Goal: Find specific page/section: Find specific page/section

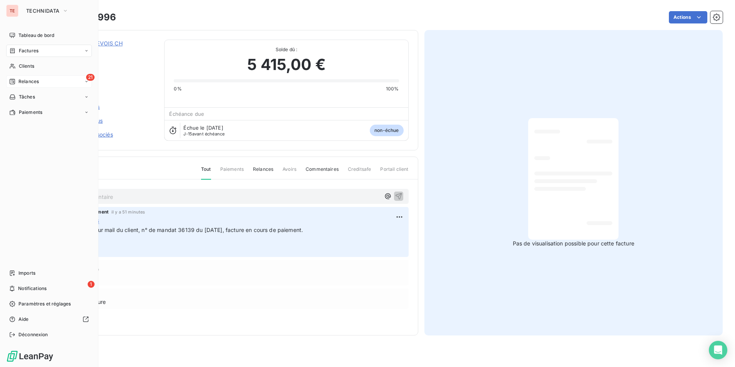
click at [15, 81] on icon at bounding box center [12, 81] width 5 height 5
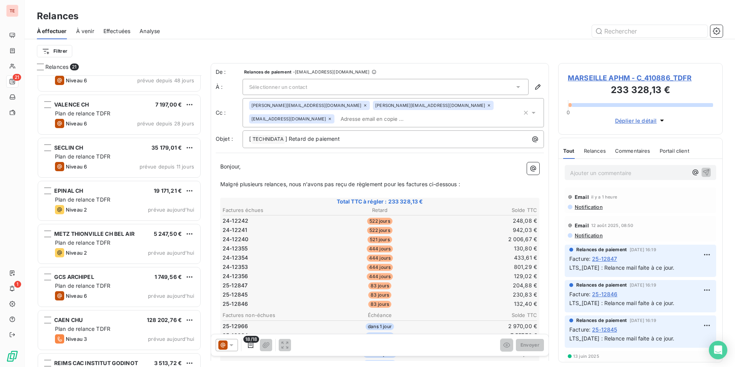
scroll to position [613, 0]
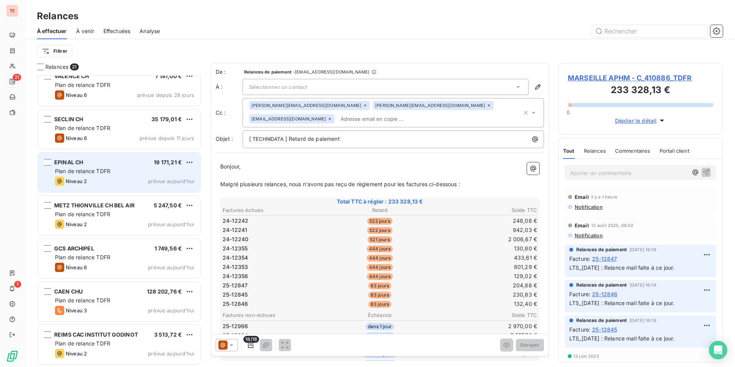
click at [133, 178] on div "Niveau 2 prévue aujourd’hui" at bounding box center [124, 180] width 139 height 9
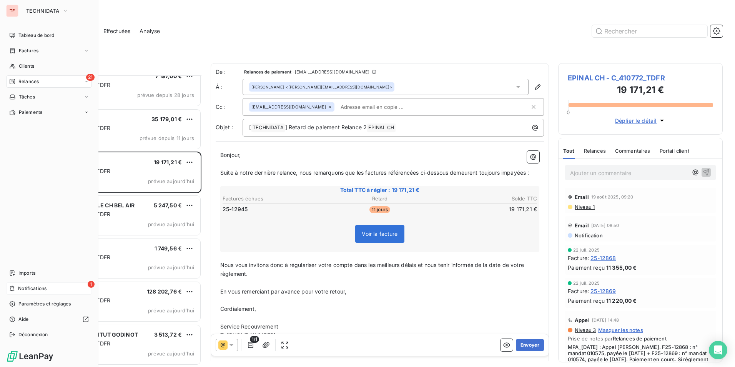
click at [23, 288] on span "Notifications" at bounding box center [32, 288] width 28 height 7
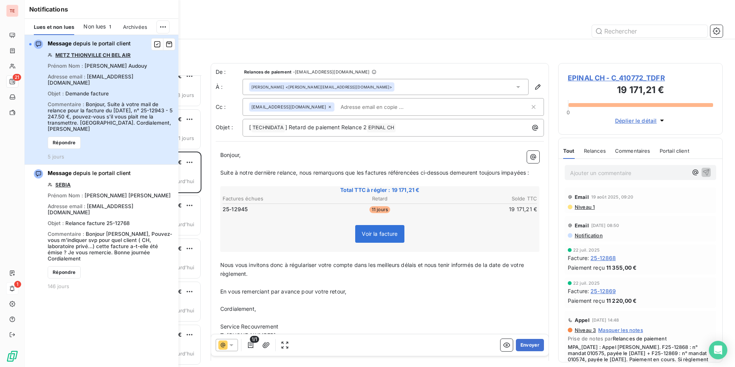
drag, startPoint x: 129, startPoint y: 75, endPoint x: 91, endPoint y: 75, distance: 37.7
click at [91, 75] on div "Message depuis le portail client METZ THIONVILLE CH BEL AIR Prénom Nom : [PERSO…" at bounding box center [111, 100] width 126 height 120
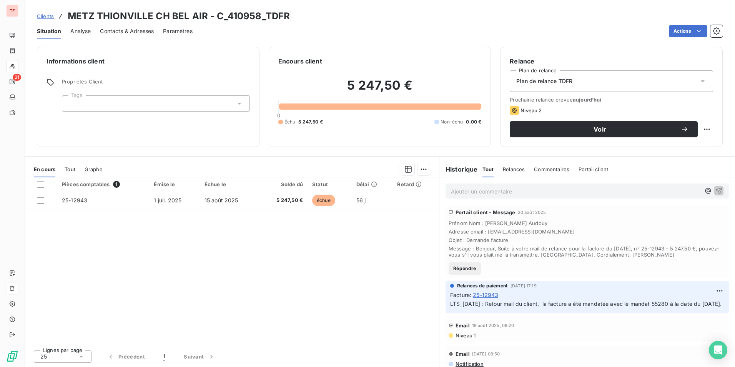
click at [128, 35] on div "Contacts & Adresses" at bounding box center [127, 31] width 54 height 16
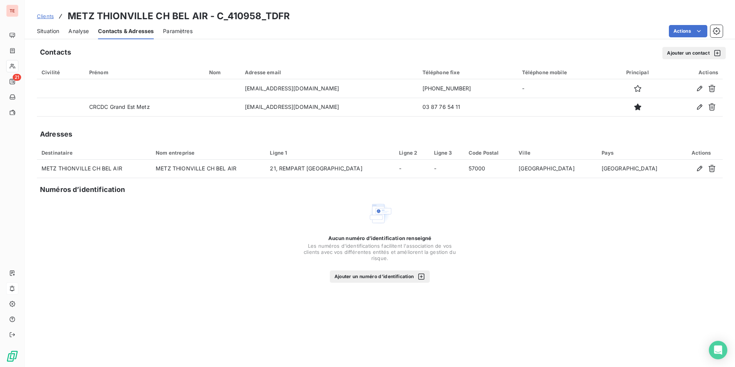
click at [52, 32] on span "Situation" at bounding box center [48, 31] width 22 height 8
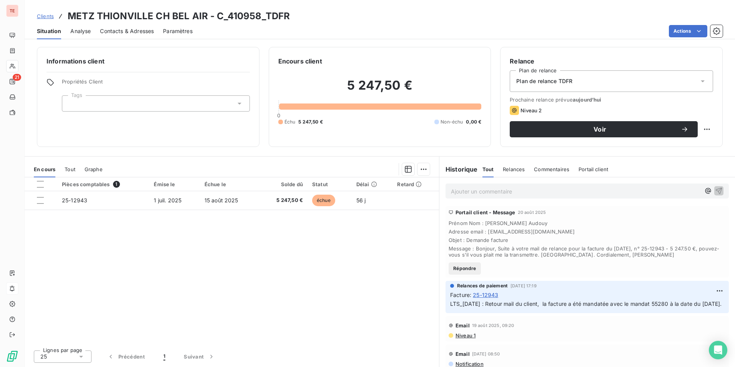
click at [74, 33] on span "Analyse" at bounding box center [80, 31] width 20 height 8
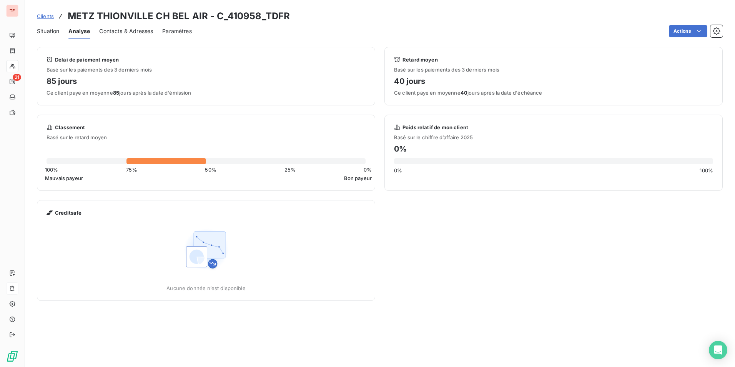
click at [54, 32] on span "Situation" at bounding box center [48, 31] width 22 height 8
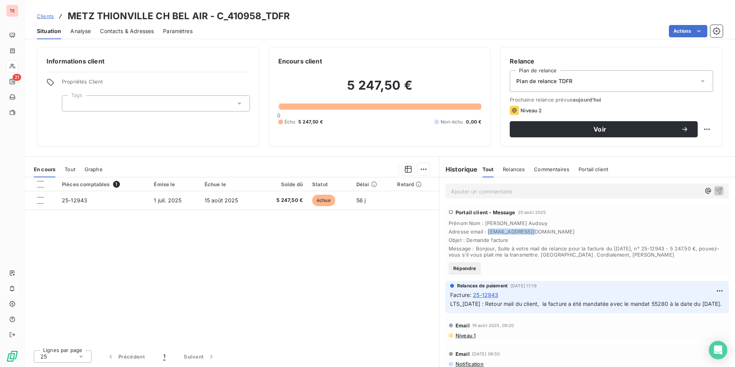
drag, startPoint x: 534, startPoint y: 231, endPoint x: 488, endPoint y: 229, distance: 46.2
click at [488, 229] on span "Adresse email : [EMAIL_ADDRESS][DOMAIN_NAME]" at bounding box center [587, 231] width 277 height 6
copy span "[EMAIL_ADDRESS][DOMAIN_NAME]"
click at [228, 253] on div "Pièces comptables 1 Émise le Échue le Solde dû Statut Délai Retard 25-12943 [DA…" at bounding box center [232, 260] width 414 height 166
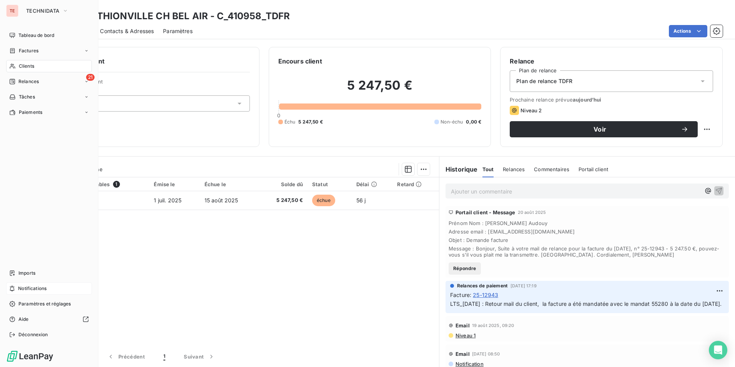
drag, startPoint x: 14, startPoint y: 66, endPoint x: 33, endPoint y: 66, distance: 18.5
click at [14, 66] on icon at bounding box center [12, 66] width 7 height 6
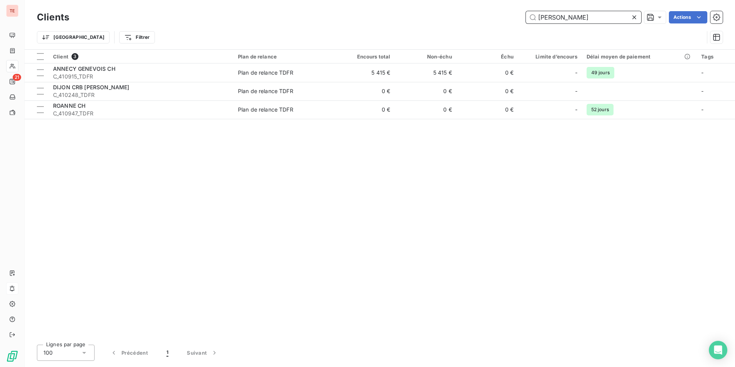
drag, startPoint x: 557, startPoint y: 15, endPoint x: 466, endPoint y: 15, distance: 91.1
click at [471, 15] on div "anne Actions" at bounding box center [400, 17] width 644 height 12
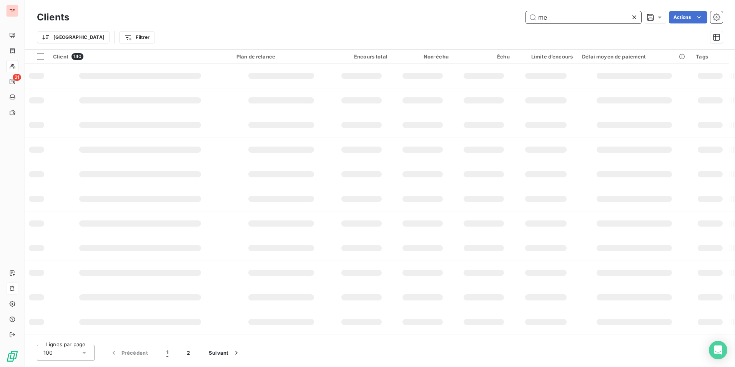
type input "met"
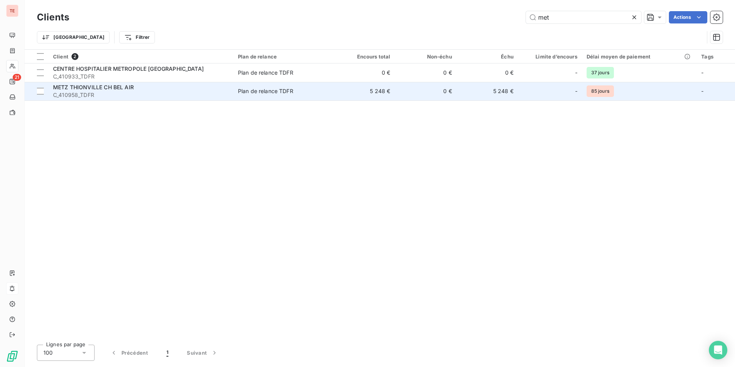
click at [125, 89] on span "METZ THIONVILLE CH BEL AIR" at bounding box center [93, 87] width 81 height 7
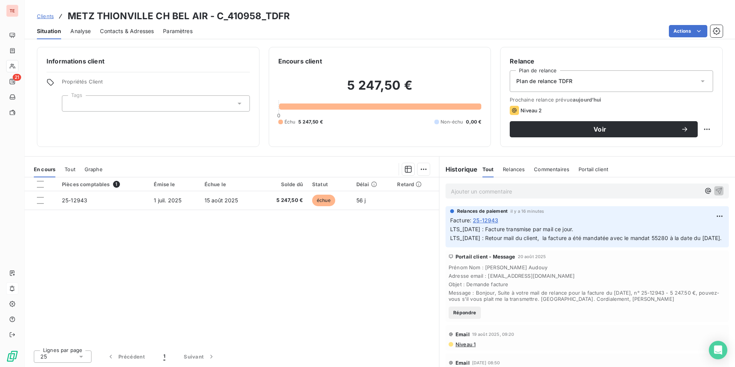
click at [128, 29] on span "Contacts & Adresses" at bounding box center [127, 31] width 54 height 8
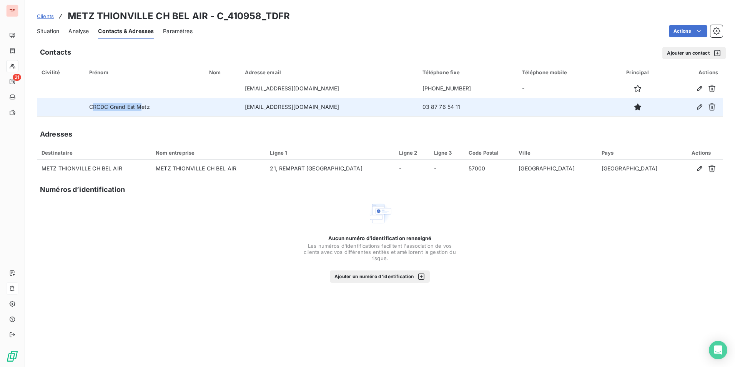
drag, startPoint x: 139, startPoint y: 106, endPoint x: 84, endPoint y: 106, distance: 55.4
click at [85, 106] on td "CRCDC Grand Est Metz" at bounding box center [145, 107] width 120 height 18
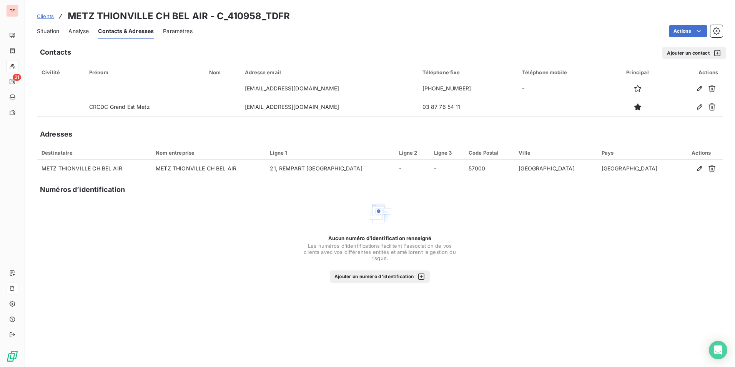
click at [291, 127] on div "Contacts Ajouter un contact Civilité Prénom Nom Adresse email Téléphone fixe Té…" at bounding box center [380, 204] width 710 height 324
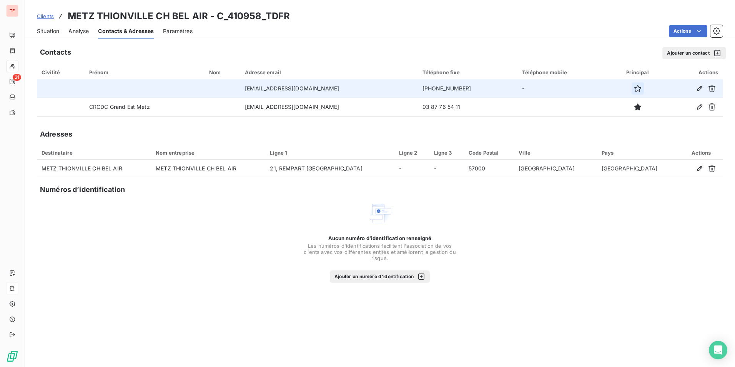
click at [642, 83] on button "button" at bounding box center [638, 88] width 12 height 12
click at [50, 33] on span "Situation" at bounding box center [48, 31] width 22 height 8
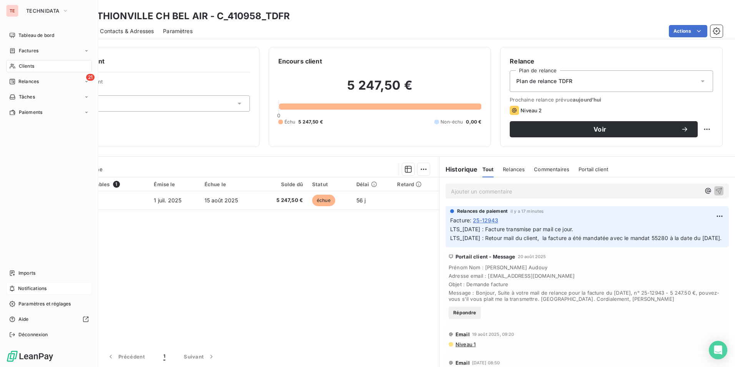
click at [45, 288] on span "Notifications" at bounding box center [32, 288] width 28 height 7
